Goal: Find specific page/section: Find specific page/section

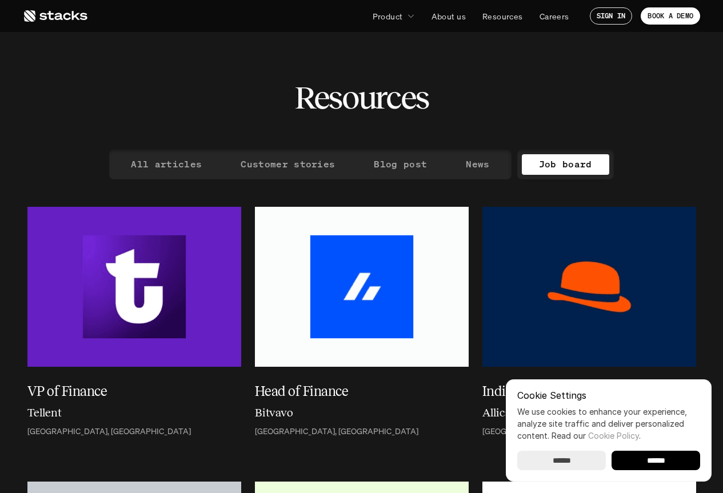
click at [541, 165] on p "Job board" at bounding box center [565, 164] width 53 height 17
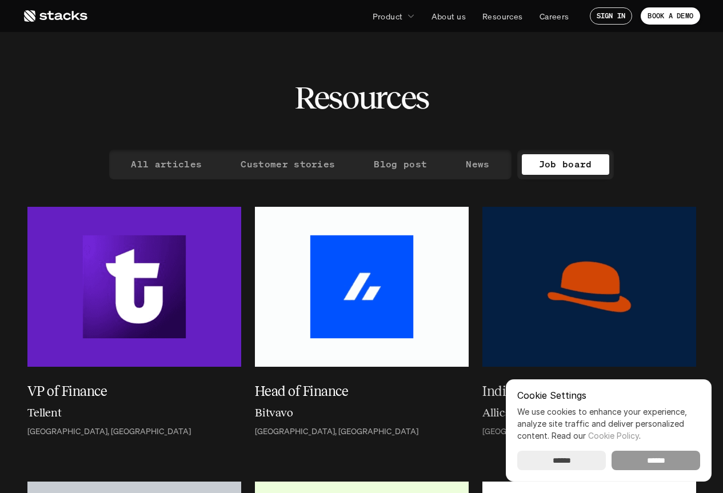
drag, startPoint x: 655, startPoint y: 460, endPoint x: 642, endPoint y: 434, distance: 29.1
click at [655, 460] on input "******" at bounding box center [655, 460] width 89 height 19
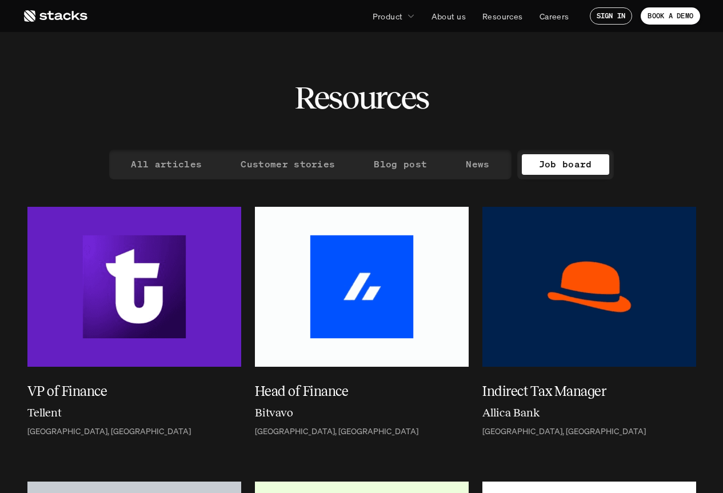
click at [571, 162] on p "Job board" at bounding box center [565, 164] width 53 height 17
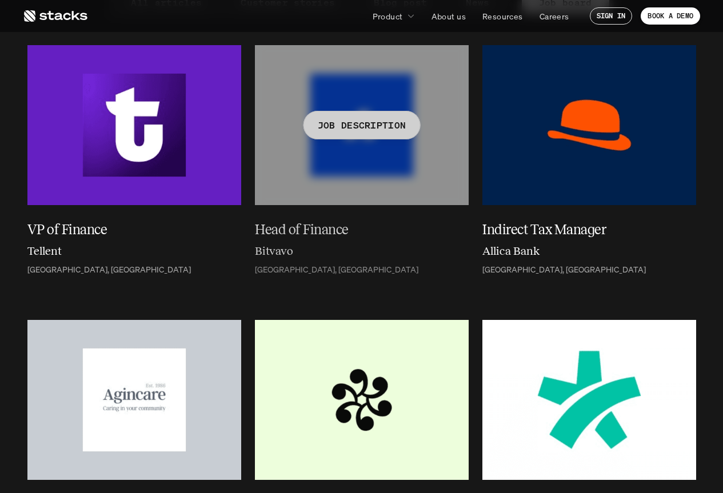
scroll to position [57, 0]
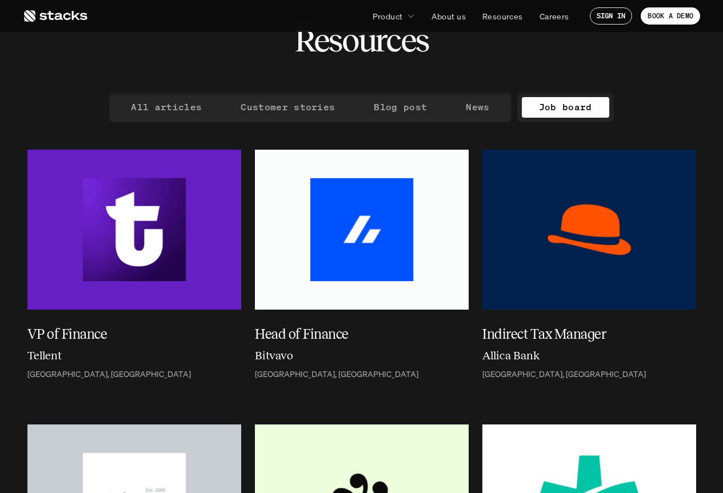
click at [560, 106] on p "Job board" at bounding box center [565, 107] width 53 height 17
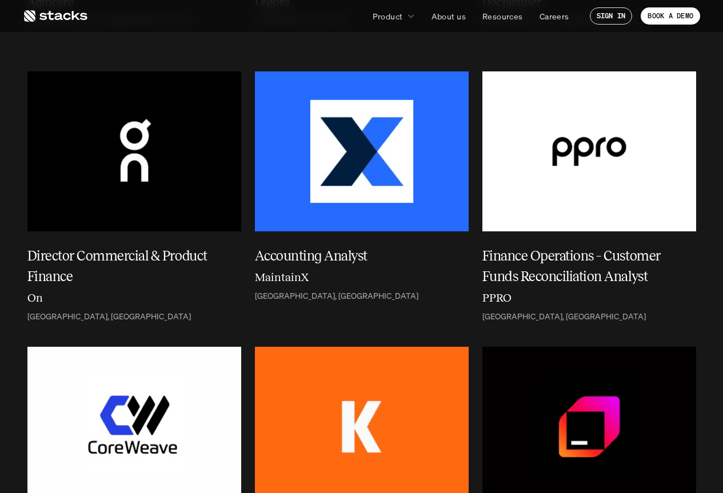
scroll to position [286, 0]
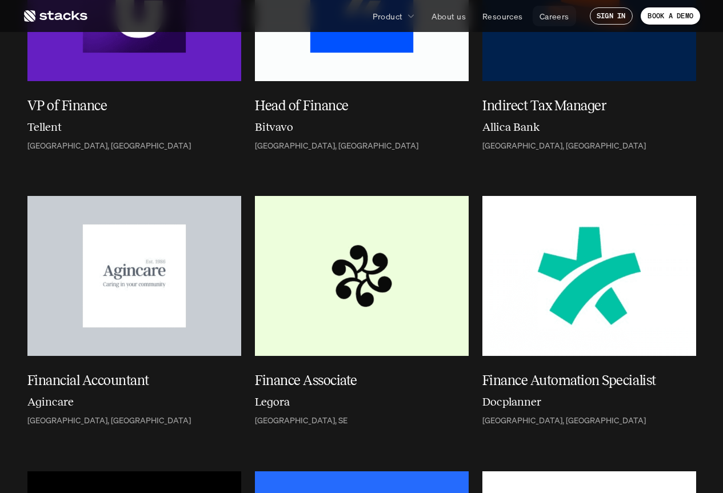
click at [549, 17] on p "Careers" at bounding box center [554, 16] width 30 height 12
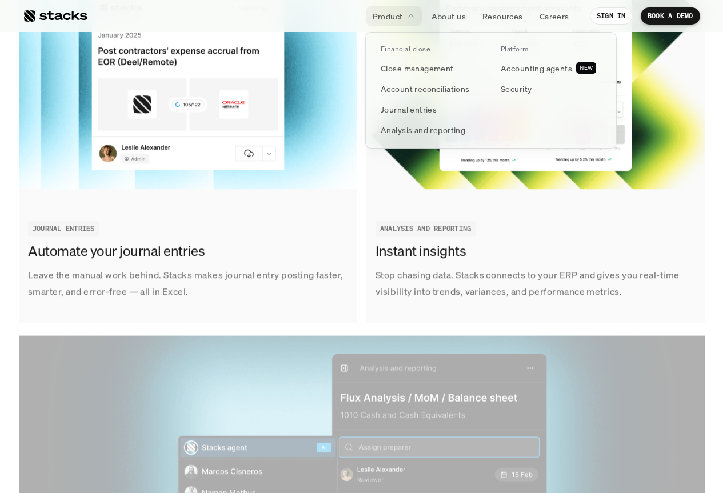
scroll to position [2171, 0]
